Goal: Task Accomplishment & Management: Use online tool/utility

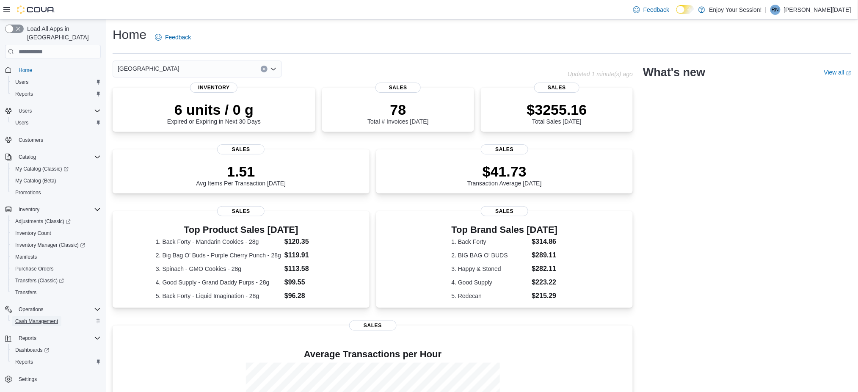
click at [37, 318] on span "Cash Management" at bounding box center [36, 321] width 43 height 7
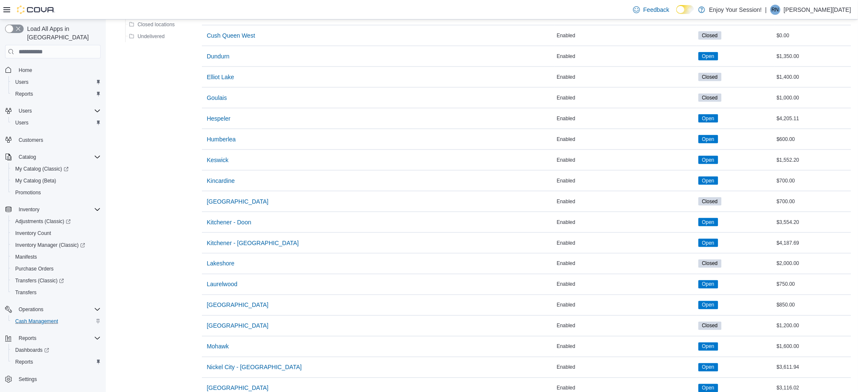
scroll to position [508, 0]
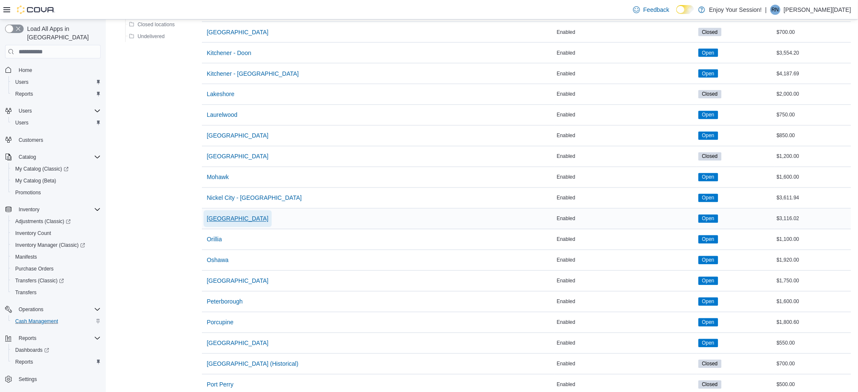
click at [221, 221] on span "[GEOGRAPHIC_DATA]" at bounding box center [238, 219] width 62 height 8
